Goal: Task Accomplishment & Management: Manage account settings

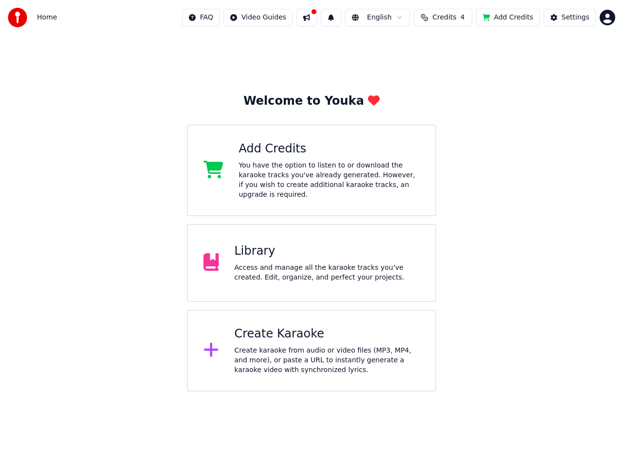
click at [450, 13] on span "Credits" at bounding box center [444, 18] width 24 height 10
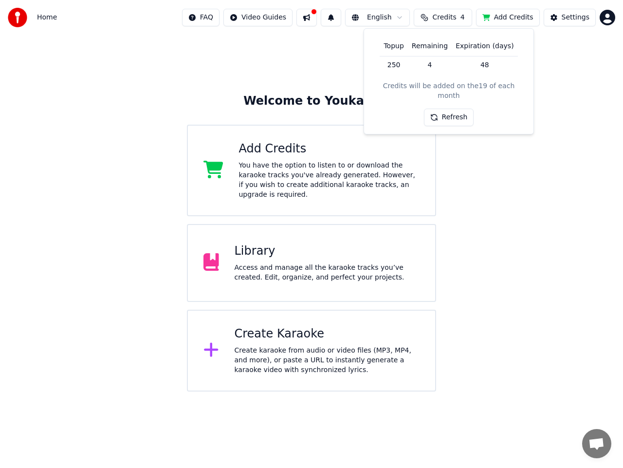
click at [446, 109] on button "Refresh" at bounding box center [449, 118] width 50 height 18
click at [576, 134] on div "Welcome to Youka Add Credits You have the option to listen to or download the k…" at bounding box center [311, 213] width 623 height 356
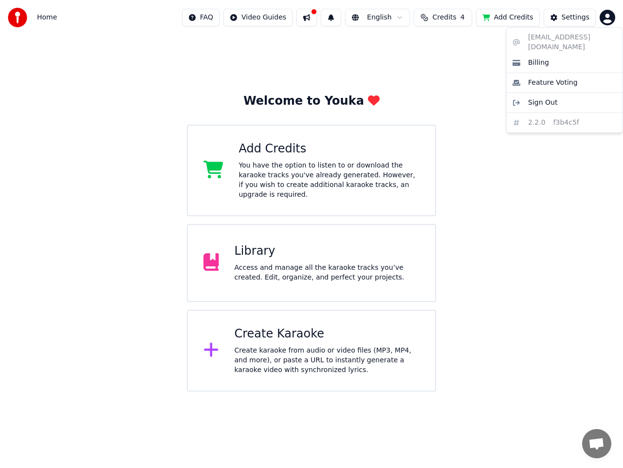
click at [614, 16] on html "Home FAQ Video Guides English Credits 4 Add Credits Settings Welcome to Youka A…" at bounding box center [311, 196] width 623 height 392
click at [562, 18] on html "Home FAQ Video Guides English Credits 4 Add Credits Settings Welcome to Youka A…" at bounding box center [311, 196] width 623 height 392
click at [553, 16] on button "Settings" at bounding box center [570, 18] width 52 height 18
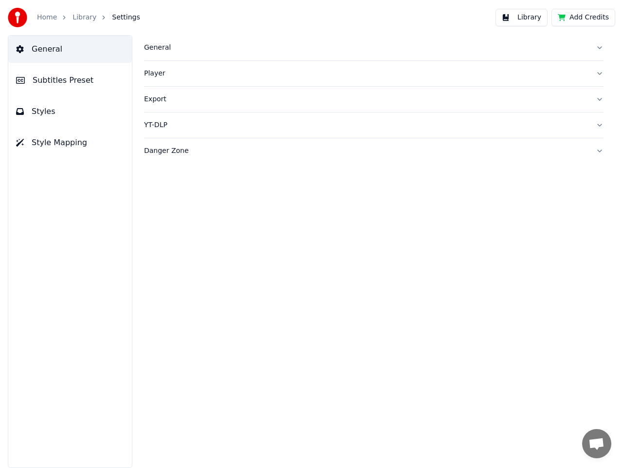
click at [577, 17] on button "Add Credits" at bounding box center [584, 18] width 64 height 18
